Goal: Feedback & Contribution: Leave review/rating

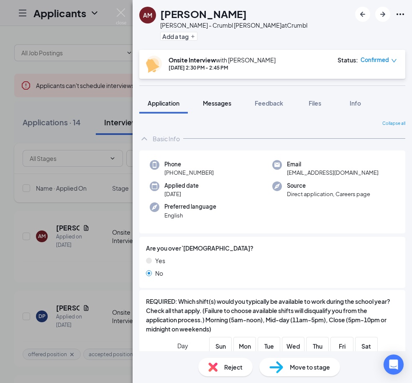
click at [215, 105] on span "Messages" at bounding box center [217, 103] width 28 height 8
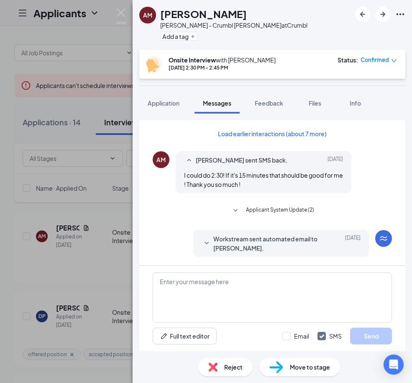
scroll to position [263, 0]
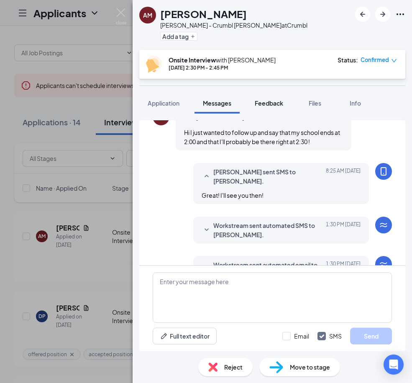
click at [280, 103] on span "Feedback" at bounding box center [269, 103] width 28 height 8
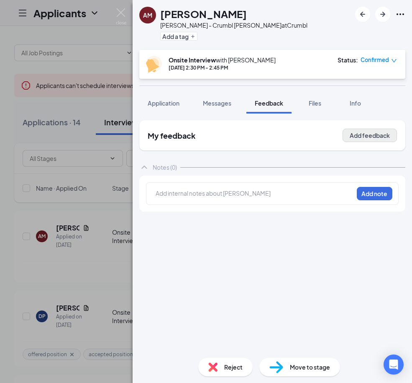
click at [370, 131] on button "Add feedback" at bounding box center [370, 135] width 54 height 13
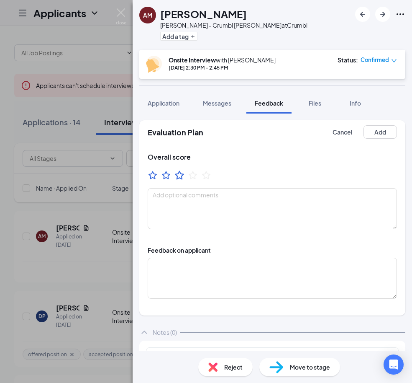
click at [180, 175] on icon "StarBorder" at bounding box center [179, 175] width 11 height 11
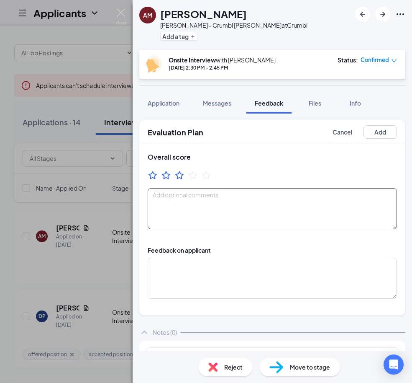
click at [180, 202] on textarea at bounding box center [273, 208] width 250 height 41
type textarea "G"
click at [207, 206] on textarea "Sweet girl worked at [PERSON_NAME] overworked 16 - going to graduate a year ear…" at bounding box center [273, 208] width 250 height 41
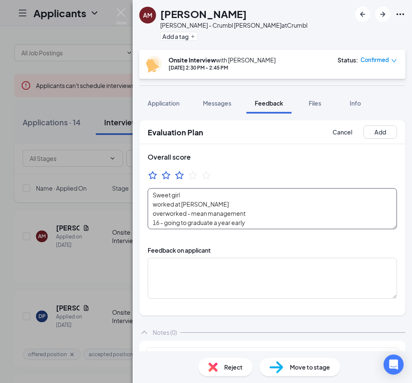
click at [189, 207] on textarea "Sweet girl worked at [PERSON_NAME] overworked - mean management 16 - going to g…" at bounding box center [273, 208] width 250 height 41
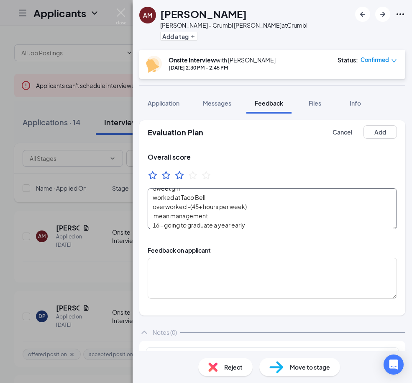
click at [262, 224] on textarea "Sweet girl worked at Taco Bell overworked -(45+ hours per week) mean management…" at bounding box center [273, 208] width 250 height 41
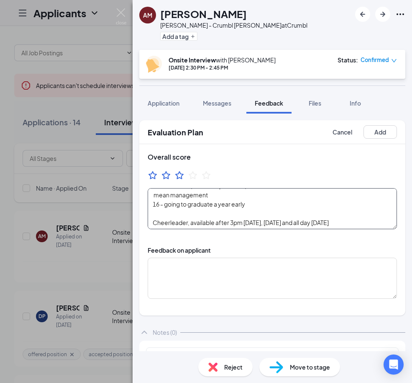
scroll to position [34, 0]
type textarea "Sweet girl worked at Taco Bell overworked -(45+ hours per week) mean management…"
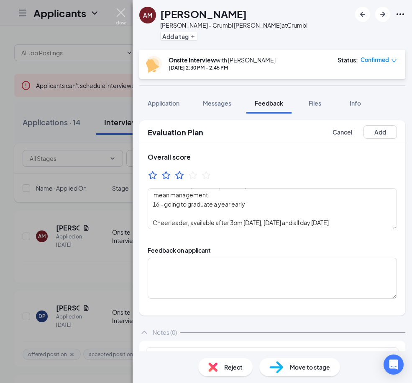
click at [122, 12] on img at bounding box center [121, 16] width 10 height 16
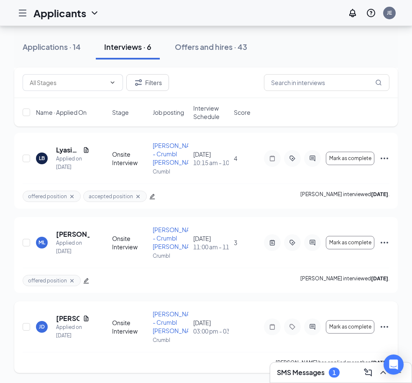
scroll to position [326, 0]
click at [67, 317] on h5 "[PERSON_NAME]" at bounding box center [67, 318] width 23 height 9
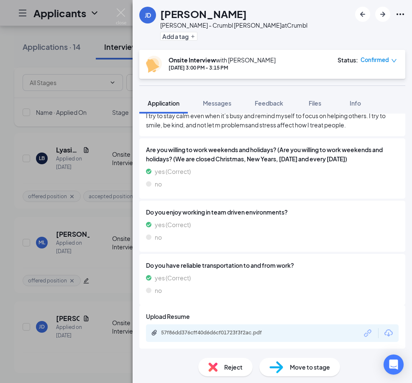
scroll to position [382, 0]
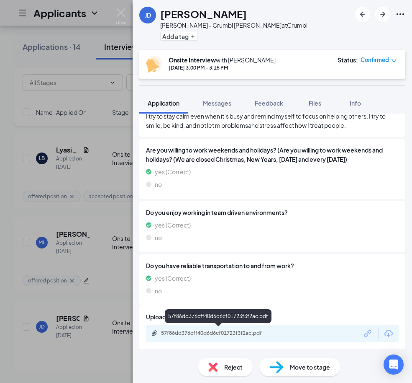
click at [249, 332] on div "57f86dd376cff40d6d6cf01723f3f2ac.pdf" at bounding box center [219, 333] width 117 height 7
